Goal: Information Seeking & Learning: Find specific fact

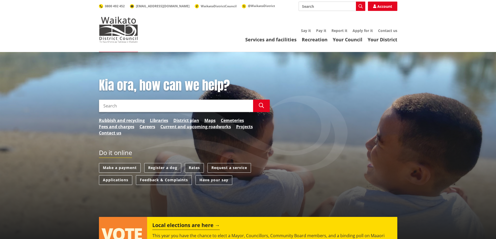
click at [198, 169] on link "Rates" at bounding box center [194, 168] width 19 height 10
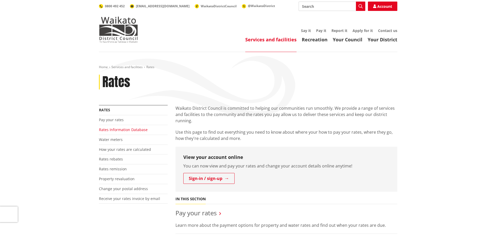
click at [136, 129] on link "Rates Information Database" at bounding box center [123, 129] width 49 height 5
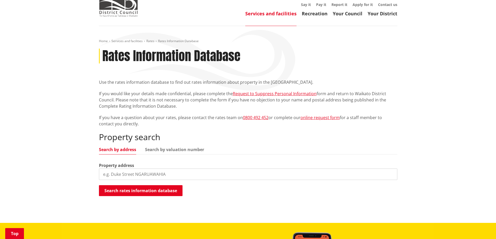
scroll to position [78, 0]
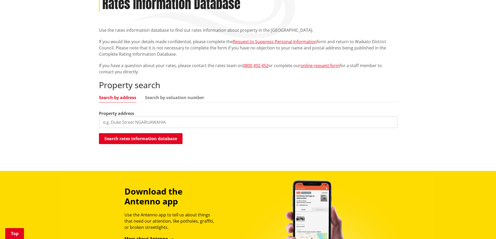
click at [143, 123] on input "search" at bounding box center [248, 122] width 298 height 11
click at [168, 96] on link "Search by valuation number" at bounding box center [174, 98] width 59 height 4
click at [135, 119] on input "search" at bounding box center [248, 122] width 298 height 11
paste input "04411/284.07"
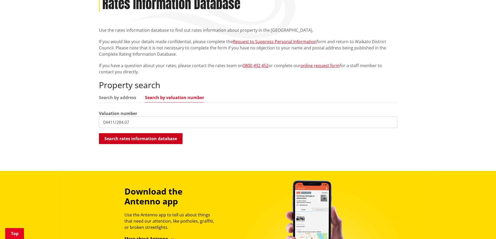
type input "04411/284.07"
click at [154, 138] on button "Search rates information database" at bounding box center [141, 138] width 84 height 11
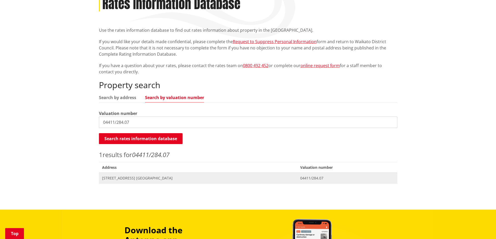
click at [282, 182] on span "Address 13 Houpara Place NGARUAWAHIA" at bounding box center [198, 178] width 198 height 11
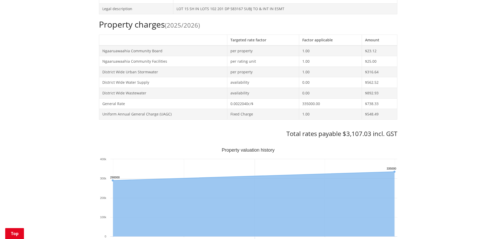
scroll to position [286, 0]
